Goal: Information Seeking & Learning: Learn about a topic

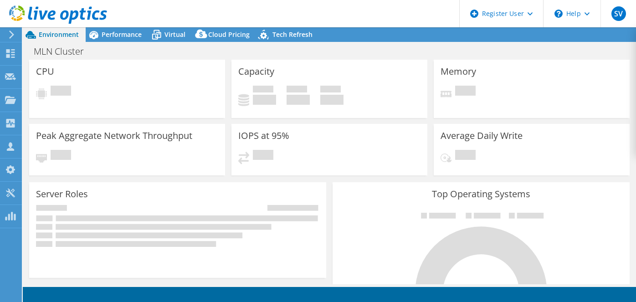
select select "USD"
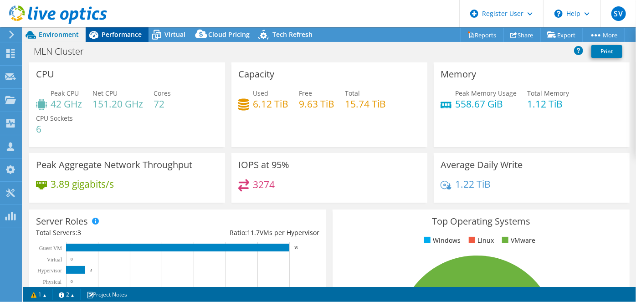
click at [110, 34] on span "Performance" at bounding box center [122, 34] width 40 height 9
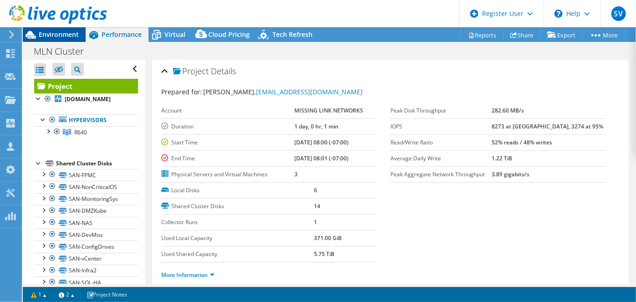
click at [66, 32] on span "Environment" at bounding box center [59, 34] width 40 height 9
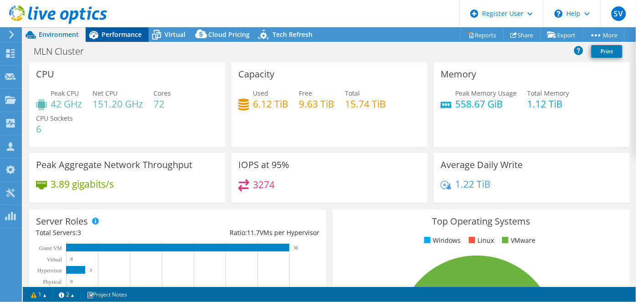
click at [99, 33] on icon at bounding box center [94, 35] width 16 height 16
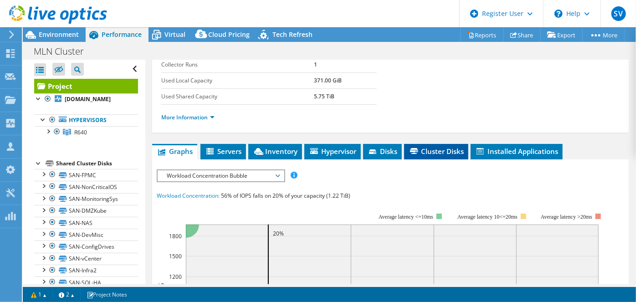
scroll to position [165, 0]
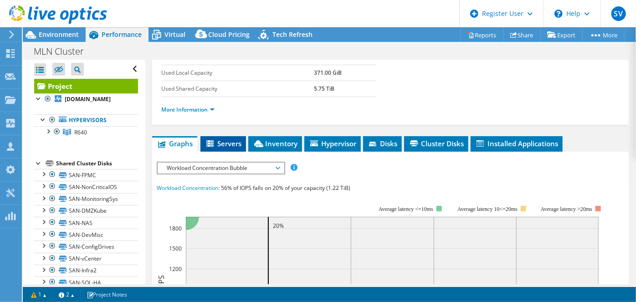
click at [232, 144] on span "Servers" at bounding box center [223, 143] width 36 height 9
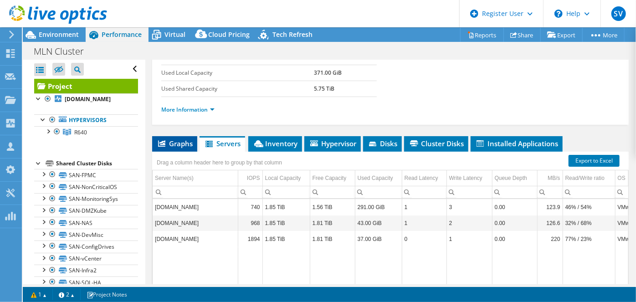
click at [188, 143] on span "Graphs" at bounding box center [175, 143] width 36 height 9
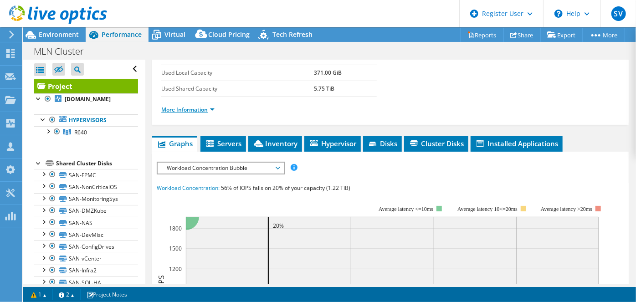
click at [206, 107] on link "More Information" at bounding box center [187, 110] width 53 height 8
